Goal: Task Accomplishment & Management: Manage account settings

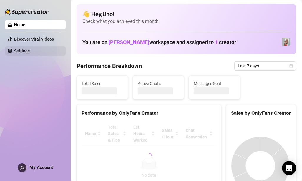
click at [30, 53] on link "Settings" at bounding box center [22, 51] width 16 height 5
click at [20, 50] on link "Settings" at bounding box center [22, 51] width 16 height 5
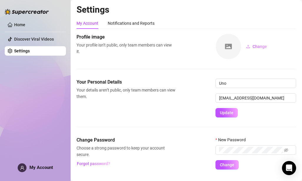
click at [20, 50] on link "Settings" at bounding box center [22, 51] width 16 height 5
click at [48, 168] on span "My Account" at bounding box center [41, 167] width 24 height 5
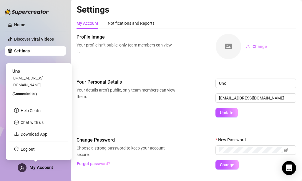
click at [35, 150] on link "Log out" at bounding box center [28, 149] width 14 height 5
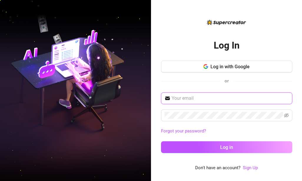
click at [220, 101] on input "text" at bounding box center [230, 98] width 117 height 7
type input "tubanalwayne1@gmail.com"
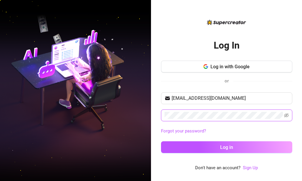
click at [161, 141] on button "Log in" at bounding box center [226, 147] width 131 height 12
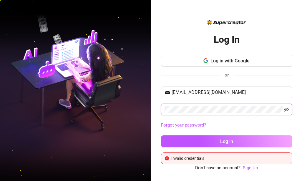
click at [286, 110] on icon "eye-invisible" at bounding box center [286, 109] width 5 height 5
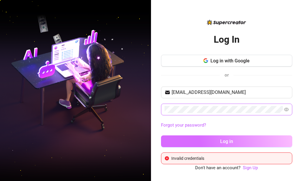
click at [204, 140] on button "Log in" at bounding box center [226, 141] width 131 height 12
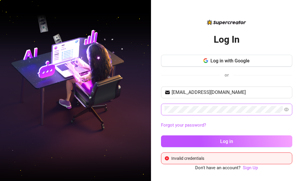
click at [205, 113] on span at bounding box center [226, 110] width 131 height 12
click at [161, 135] on button "Log in" at bounding box center [226, 141] width 131 height 12
click at [164, 108] on span at bounding box center [226, 110] width 131 height 12
click at [161, 135] on button "Log in" at bounding box center [226, 141] width 131 height 12
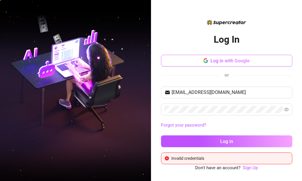
click at [249, 64] on button "Log in with Google" at bounding box center [226, 61] width 131 height 12
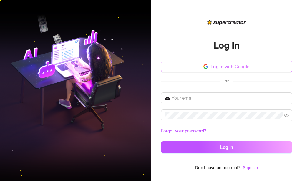
click at [224, 71] on button "Log in with Google" at bounding box center [226, 67] width 131 height 12
click at [249, 64] on span "Log in with Google" at bounding box center [230, 67] width 39 height 6
